Goal: Navigation & Orientation: Understand site structure

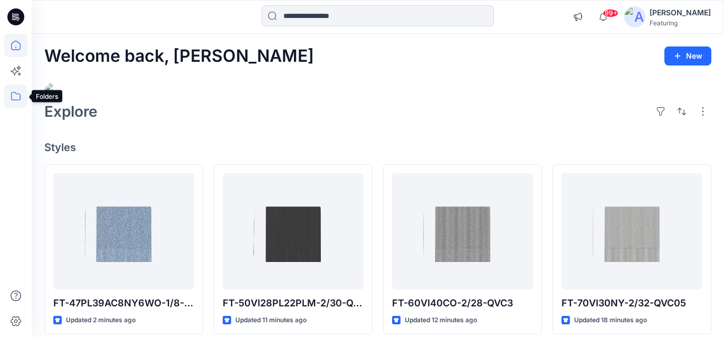
click at [15, 95] on icon at bounding box center [15, 95] width 23 height 23
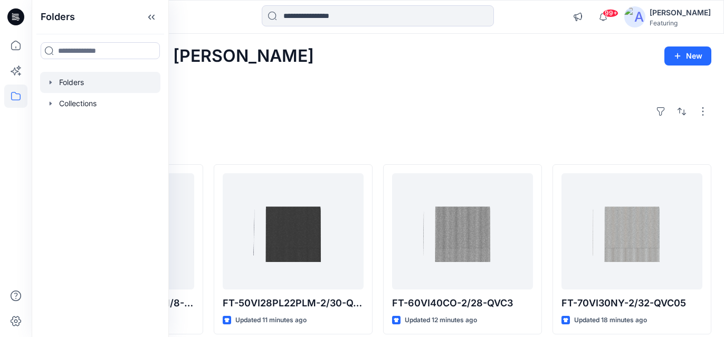
click at [83, 84] on div at bounding box center [100, 82] width 120 height 21
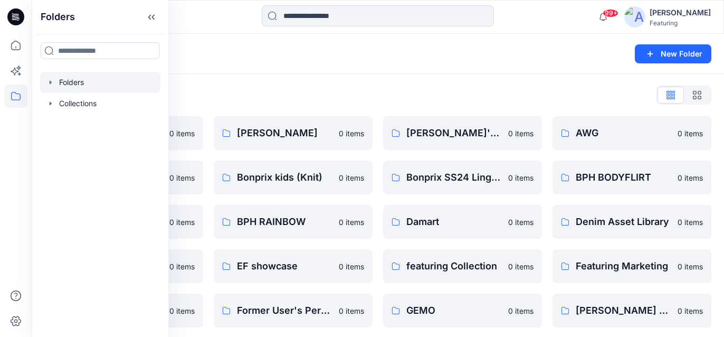
click at [225, 55] on div "Folders" at bounding box center [336, 53] width 585 height 15
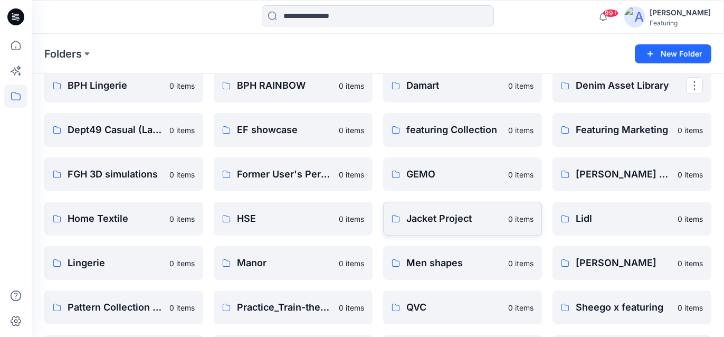
scroll to position [139, 0]
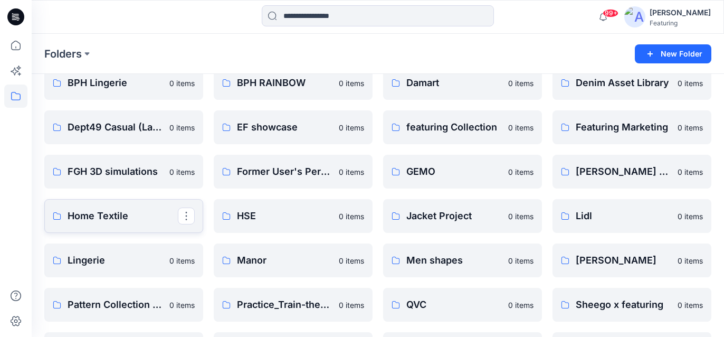
click at [104, 209] on p "Home Textile" at bounding box center [123, 216] width 110 height 15
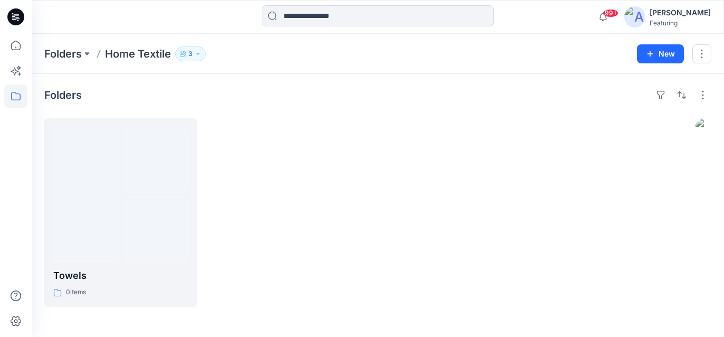
scroll to position [6, 0]
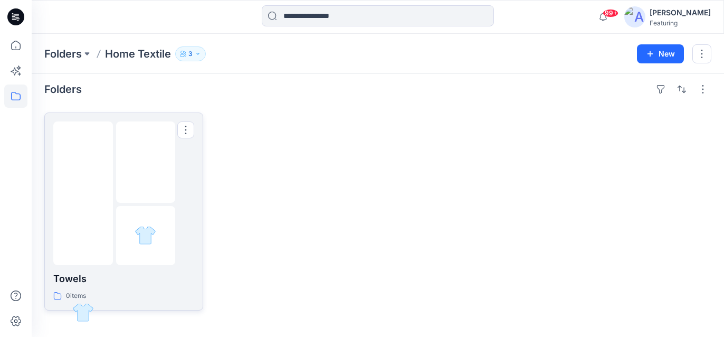
click at [108, 163] on div at bounding box center [83, 193] width 60 height 144
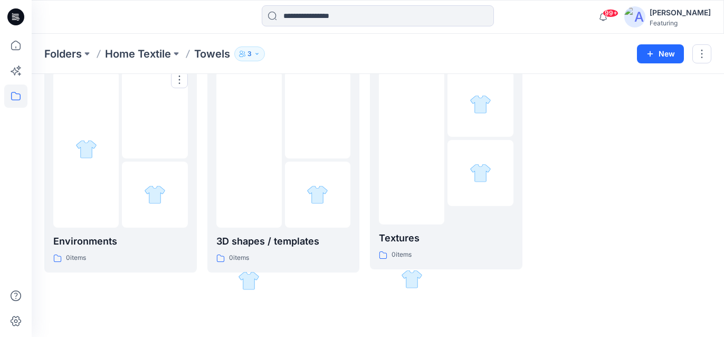
scroll to position [91, 0]
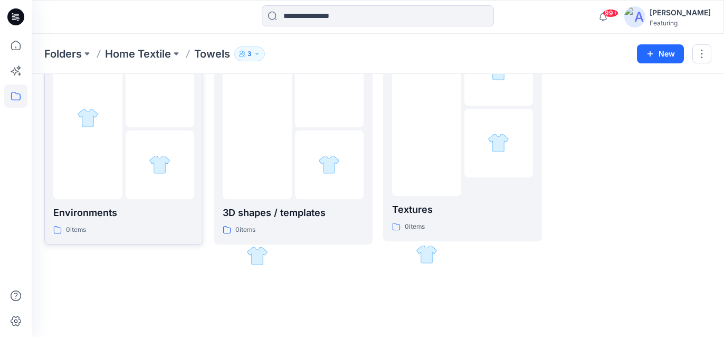
click at [129, 216] on p "Environments" at bounding box center [123, 212] width 141 height 15
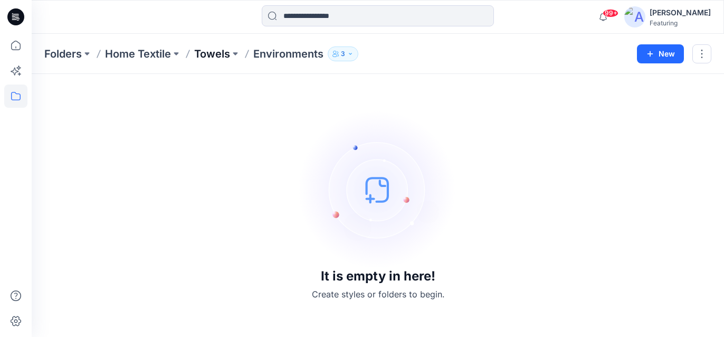
click at [200, 57] on p "Towels" at bounding box center [212, 53] width 36 height 15
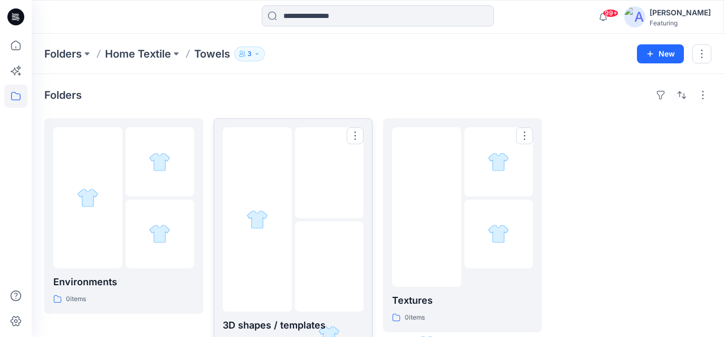
click at [268, 325] on p "3D shapes / templates" at bounding box center [293, 325] width 141 height 15
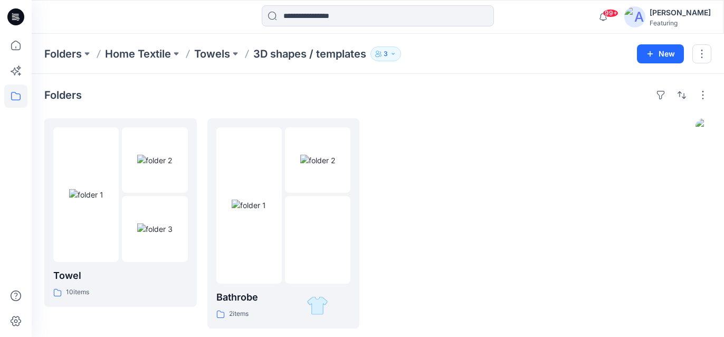
scroll to position [27, 0]
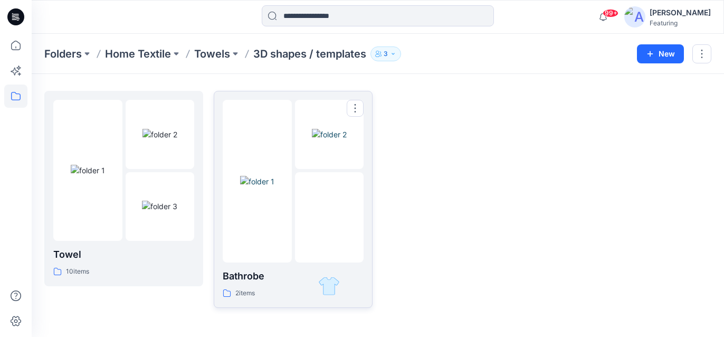
click at [246, 269] on p "Bathrobe" at bounding box center [293, 276] width 141 height 15
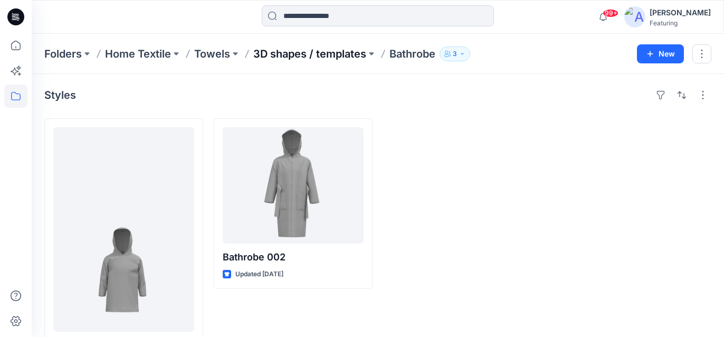
click at [346, 56] on p "3D shapes / templates" at bounding box center [309, 53] width 113 height 15
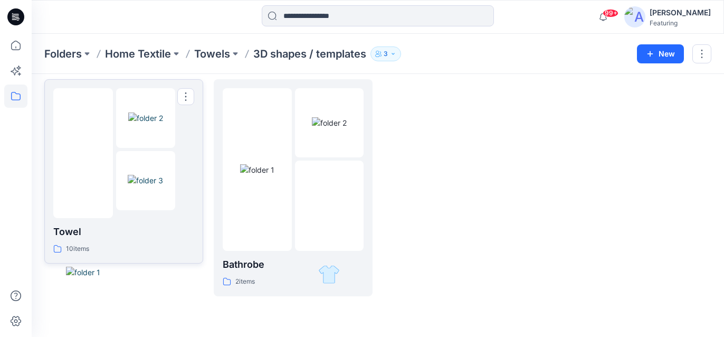
click at [156, 191] on div at bounding box center [146, 153] width 60 height 130
